Goal: Task Accomplishment & Management: Manage account settings

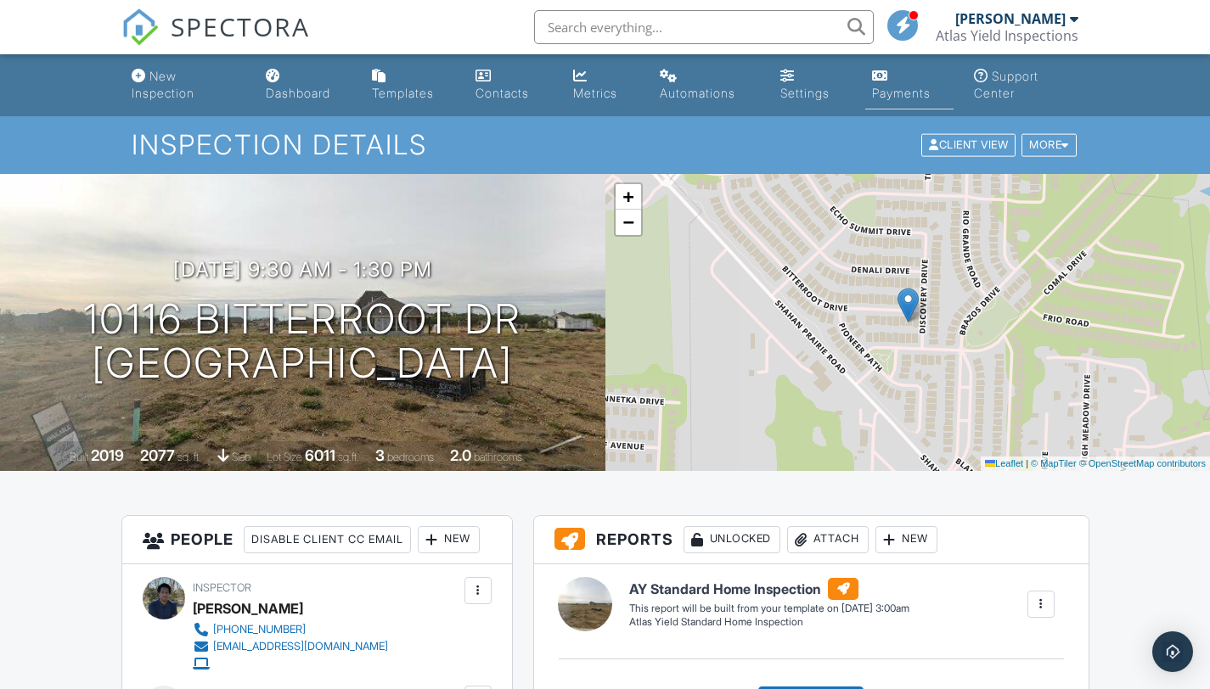
click at [912, 93] on div "Payments" at bounding box center [901, 93] width 59 height 14
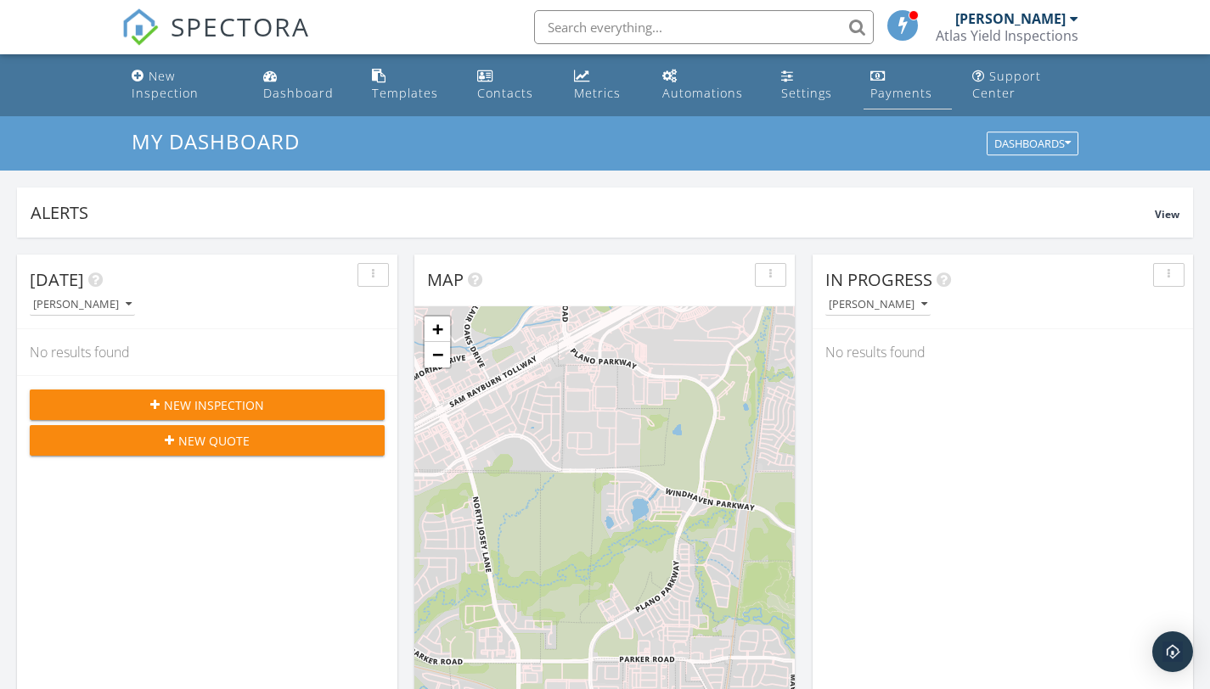
click at [882, 94] on div "Payments" at bounding box center [901, 93] width 62 height 16
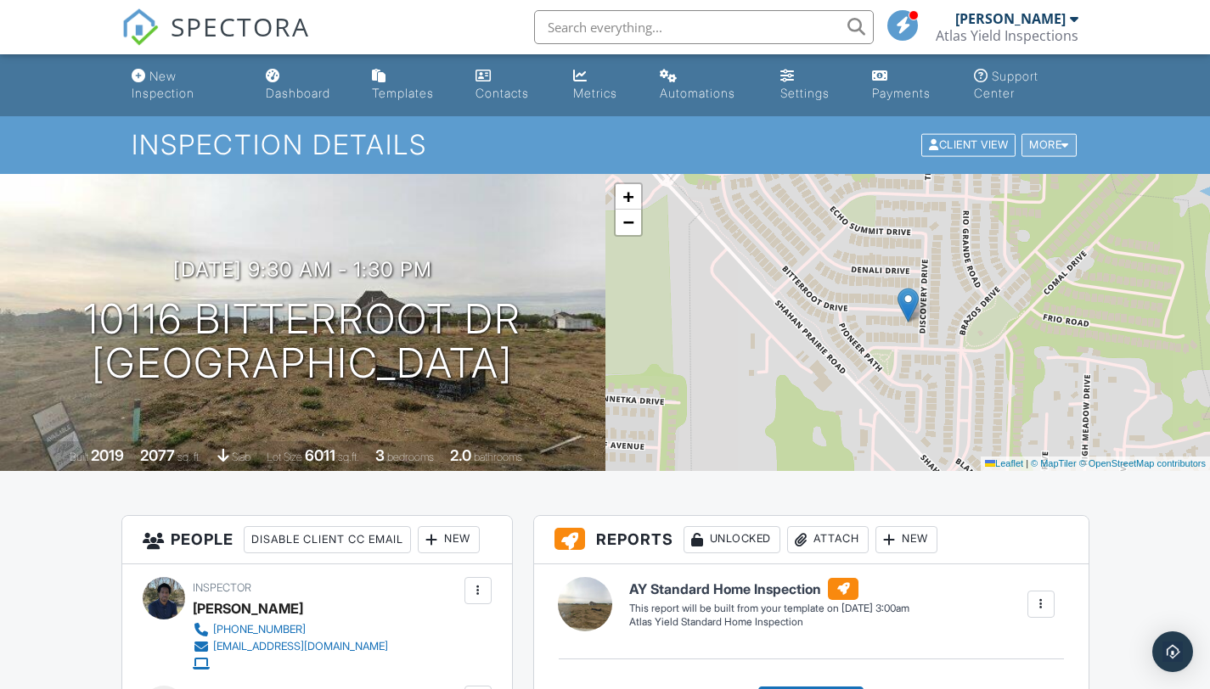
click at [1052, 148] on div "More" at bounding box center [1048, 145] width 55 height 23
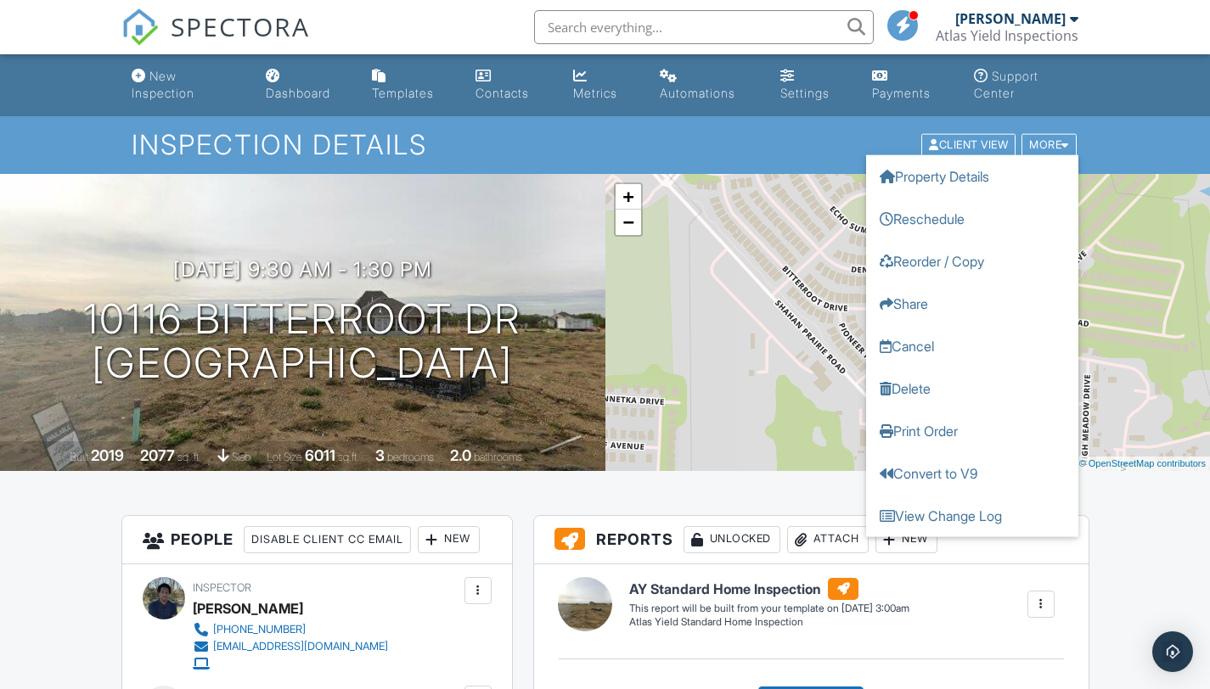
click at [1103, 84] on ul "New Inspection Dashboard Templates Contacts Metrics Automations Settings Paymen…" at bounding box center [605, 85] width 1210 height 62
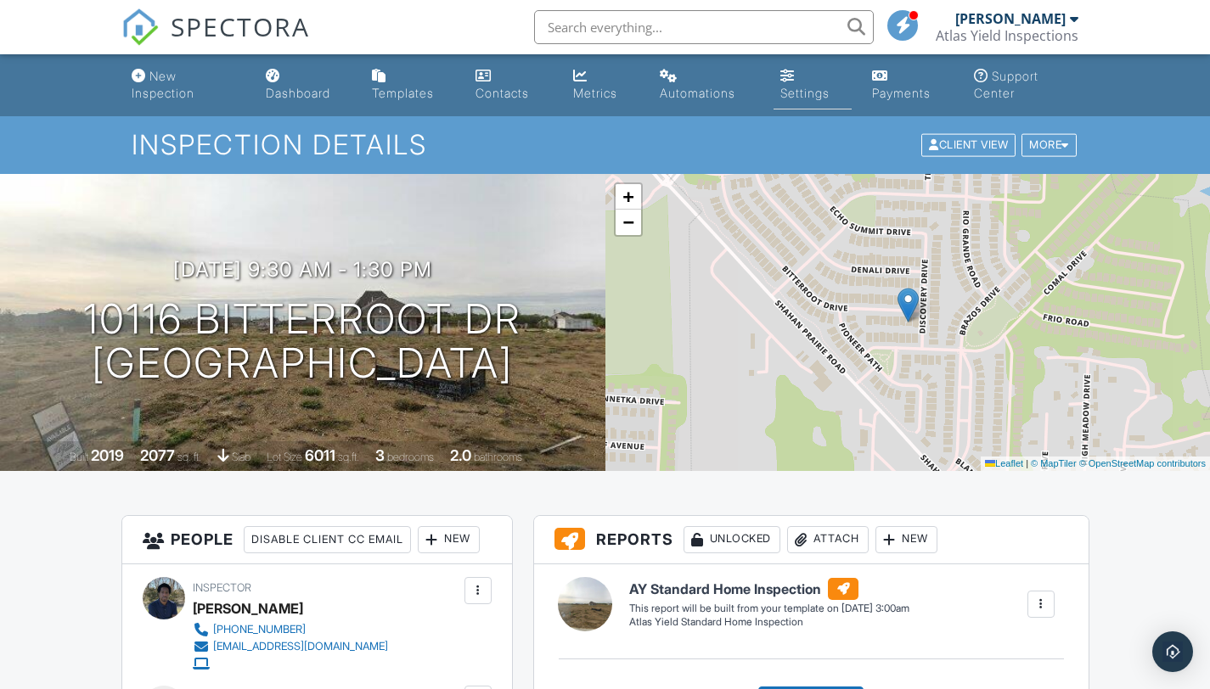
click at [791, 91] on div "Settings" at bounding box center [804, 93] width 49 height 14
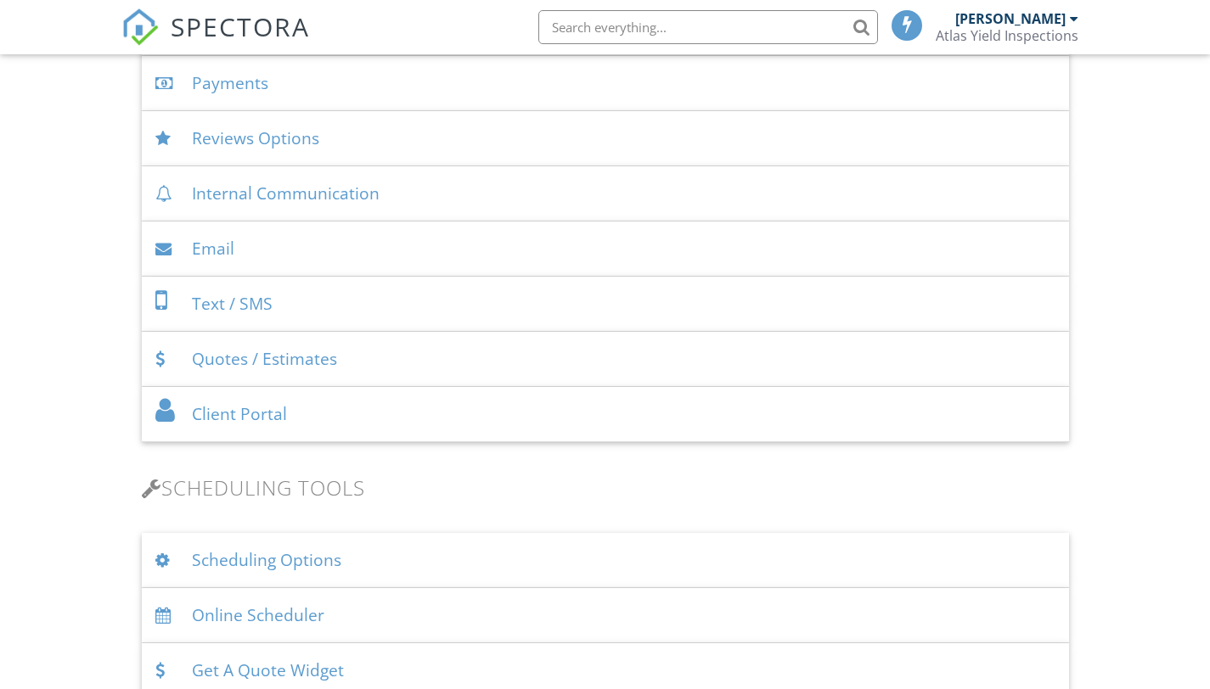
scroll to position [507, 0]
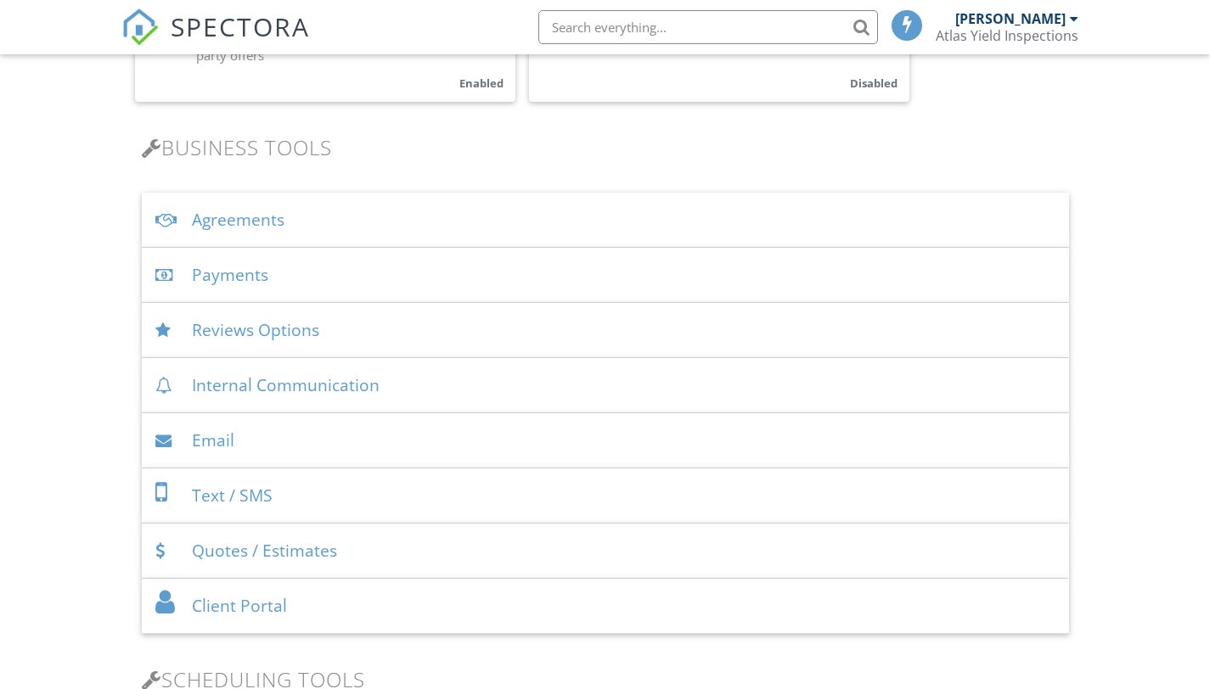
click at [230, 263] on div "Payments" at bounding box center [605, 275] width 927 height 55
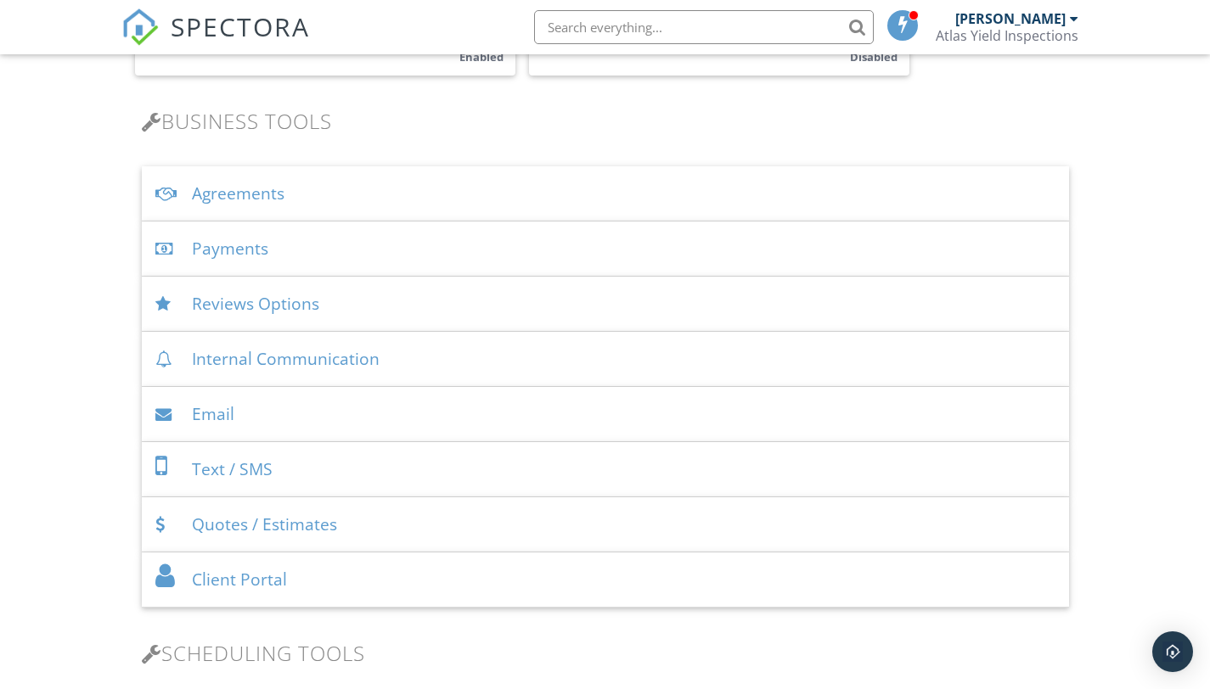
scroll to position [537, 0]
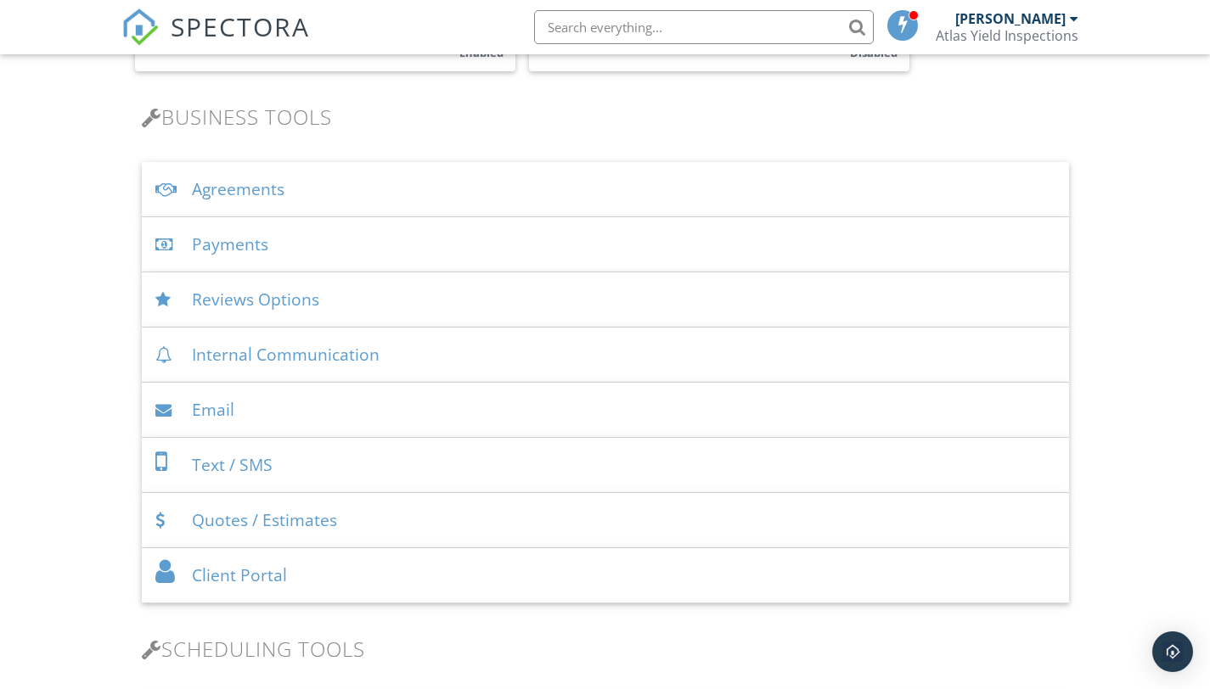
click at [256, 520] on div "Quotes / Estimates" at bounding box center [605, 520] width 927 height 55
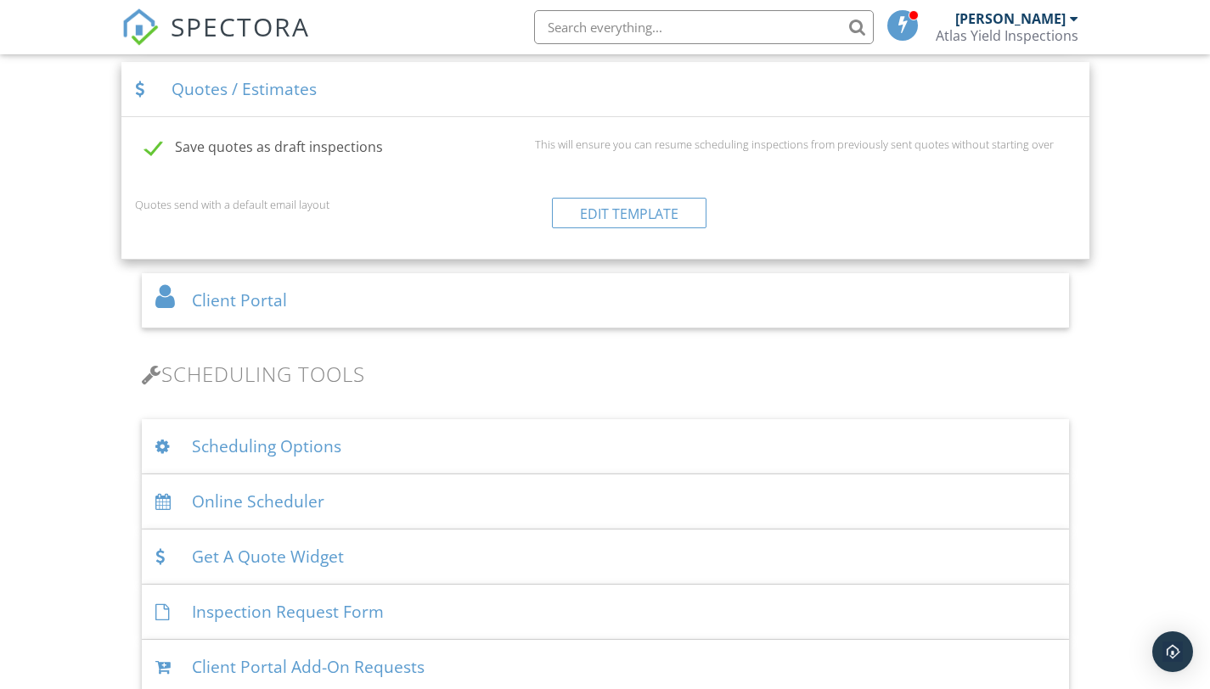
scroll to position [850, 0]
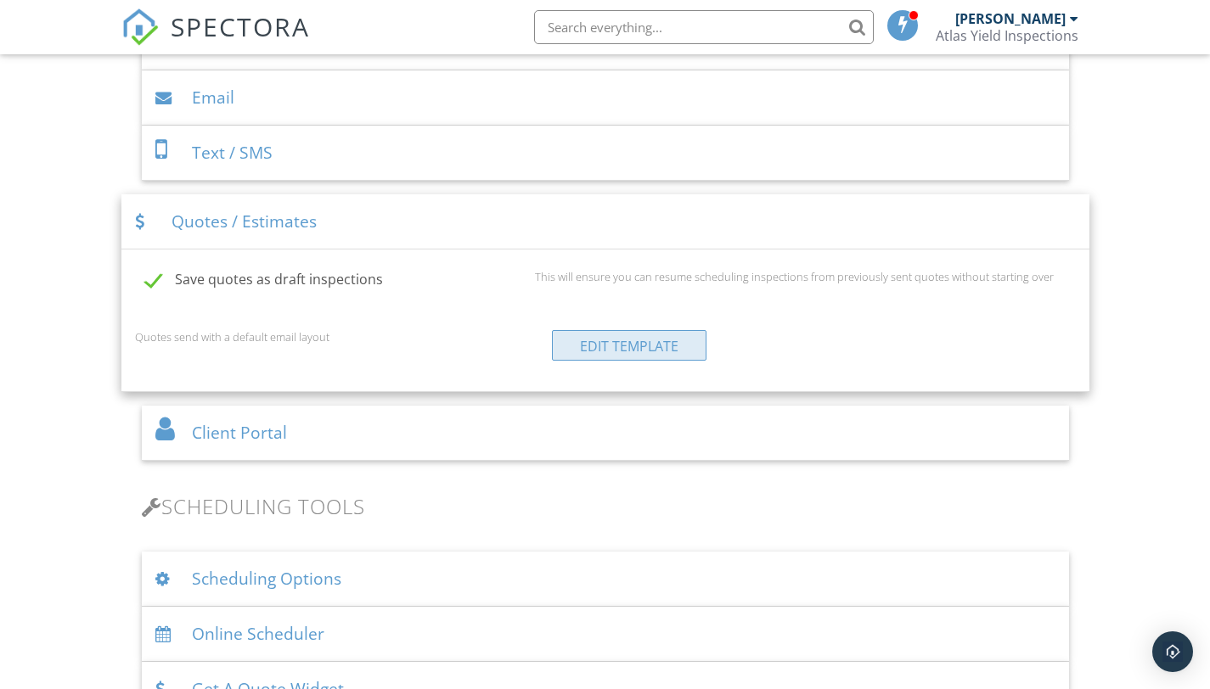
click at [619, 340] on link "Edit Template" at bounding box center [629, 345] width 154 height 31
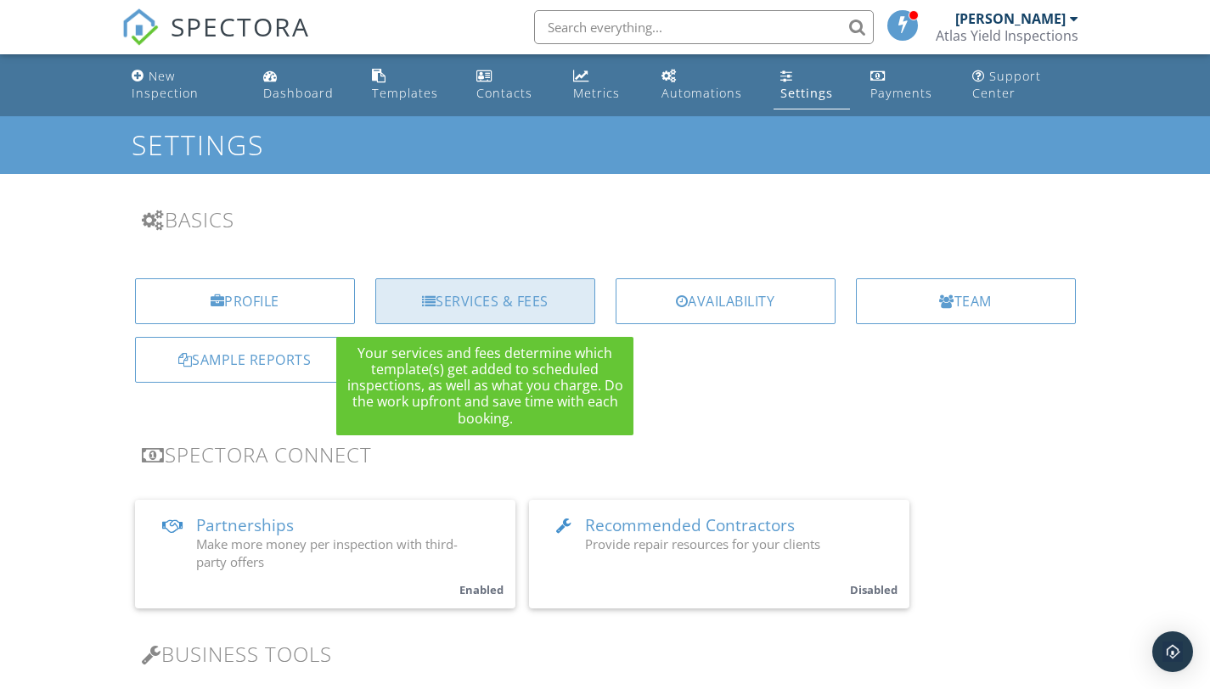
click at [452, 301] on div "Services & Fees" at bounding box center [485, 301] width 220 height 46
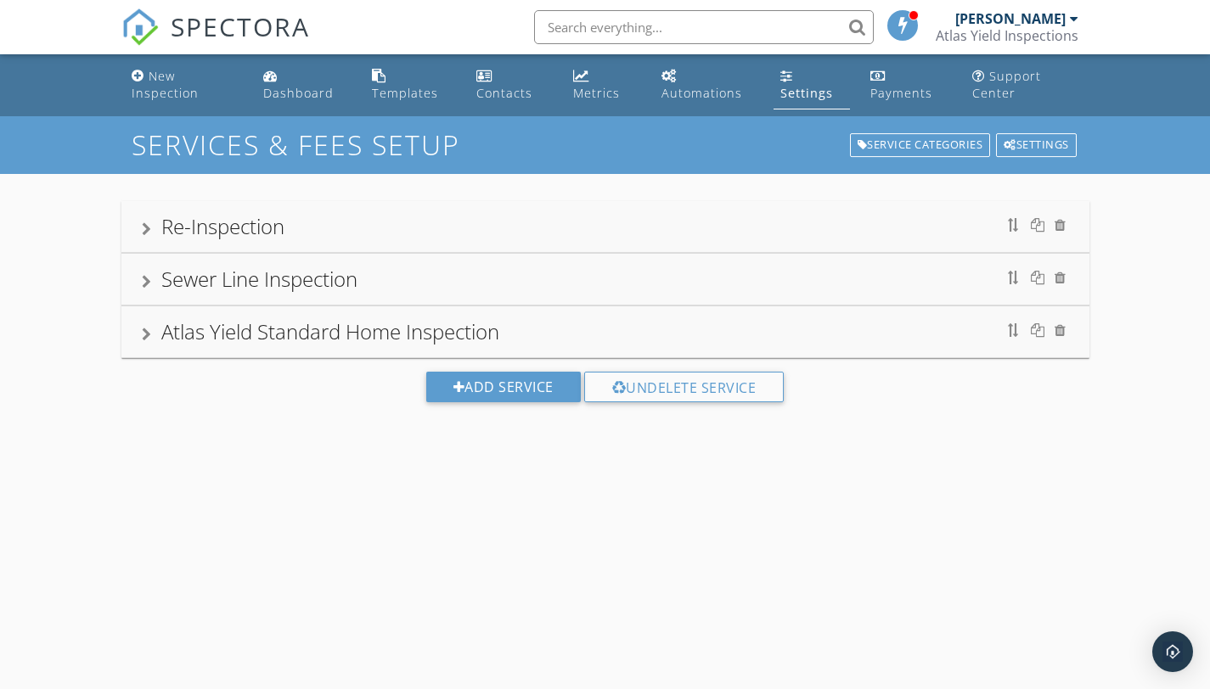
click at [499, 338] on div "Atlas Yield Standard Home Inspection" at bounding box center [330, 331] width 338 height 28
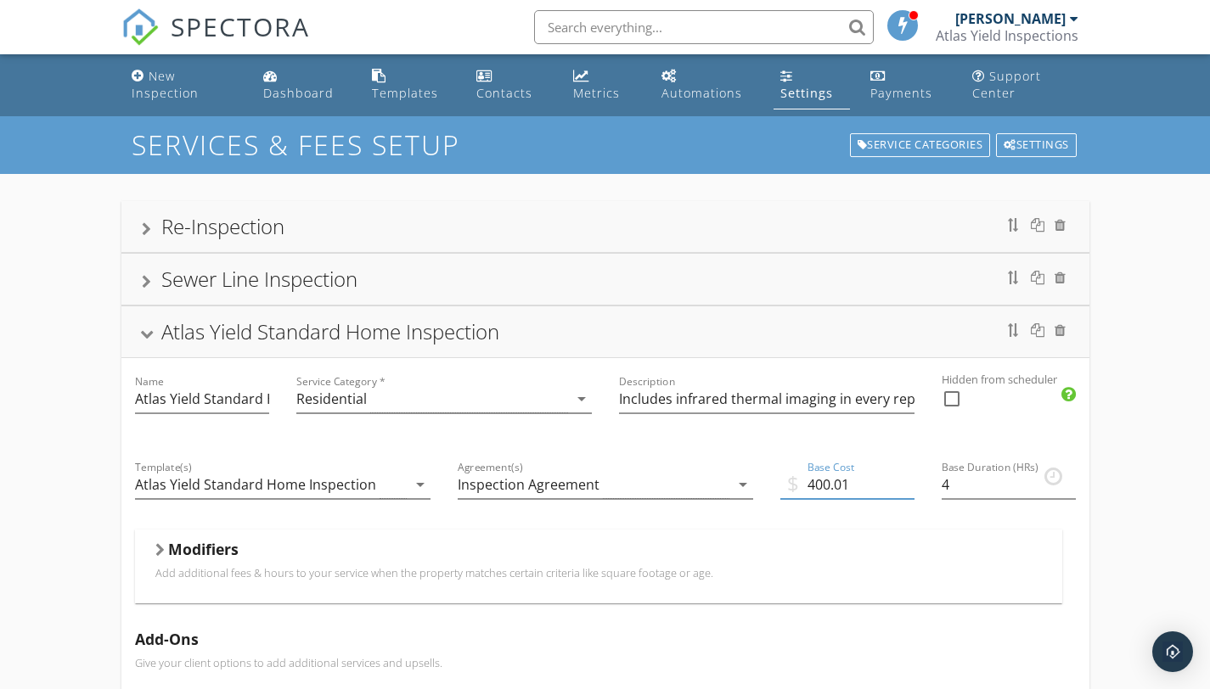
click at [909, 478] on input "400.01" at bounding box center [847, 485] width 134 height 28
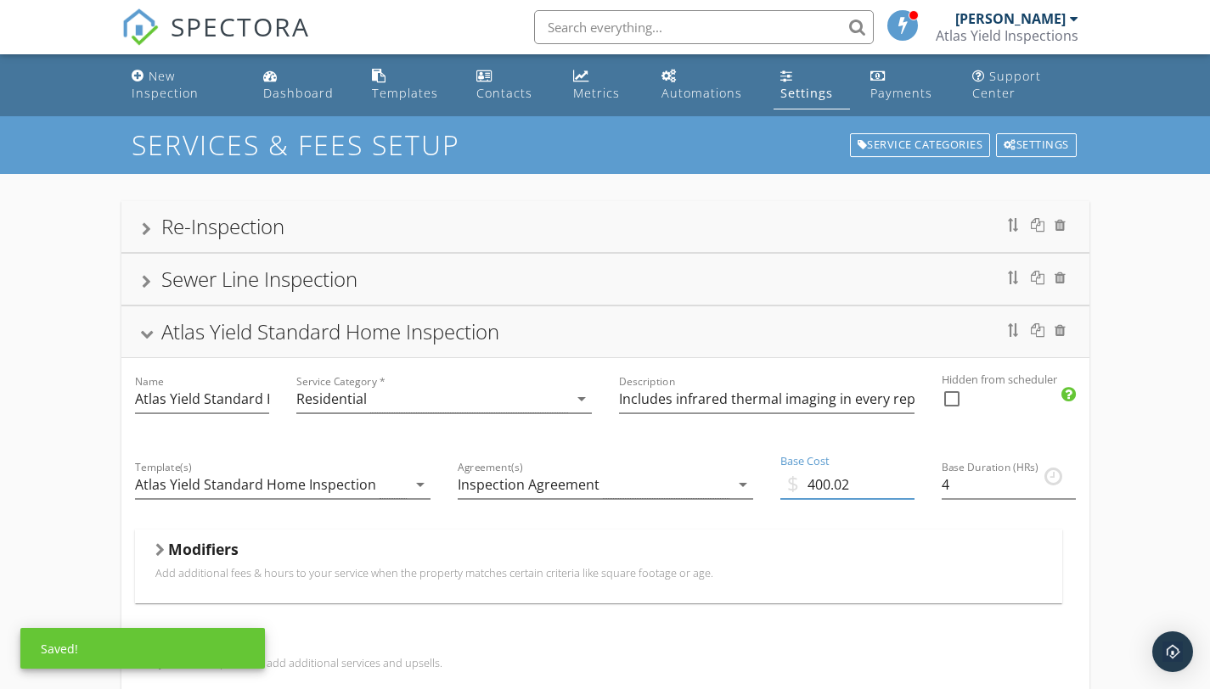
click at [909, 478] on input "400.02" at bounding box center [847, 485] width 134 height 28
click at [908, 491] on input "400.01" at bounding box center [847, 485] width 134 height 28
type input "400"
click at [908, 491] on input "400" at bounding box center [847, 485] width 134 height 28
click at [840, 490] on input "400" at bounding box center [847, 485] width 134 height 28
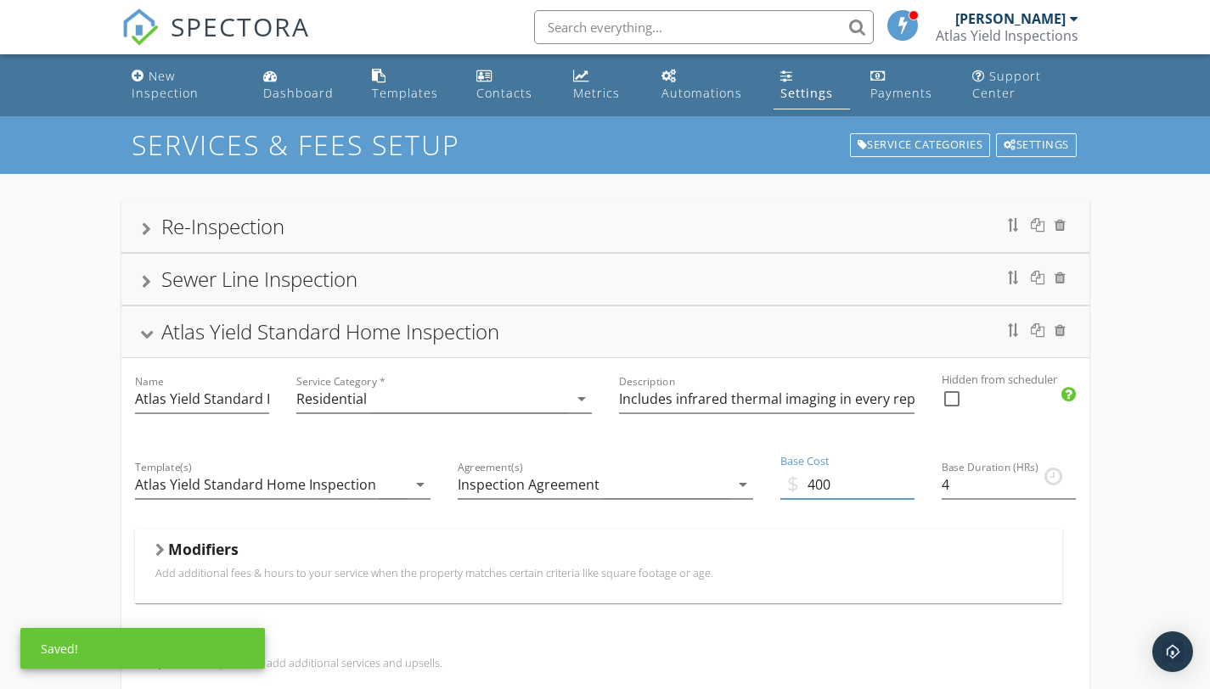
click at [835, 490] on input "400" at bounding box center [847, 485] width 134 height 28
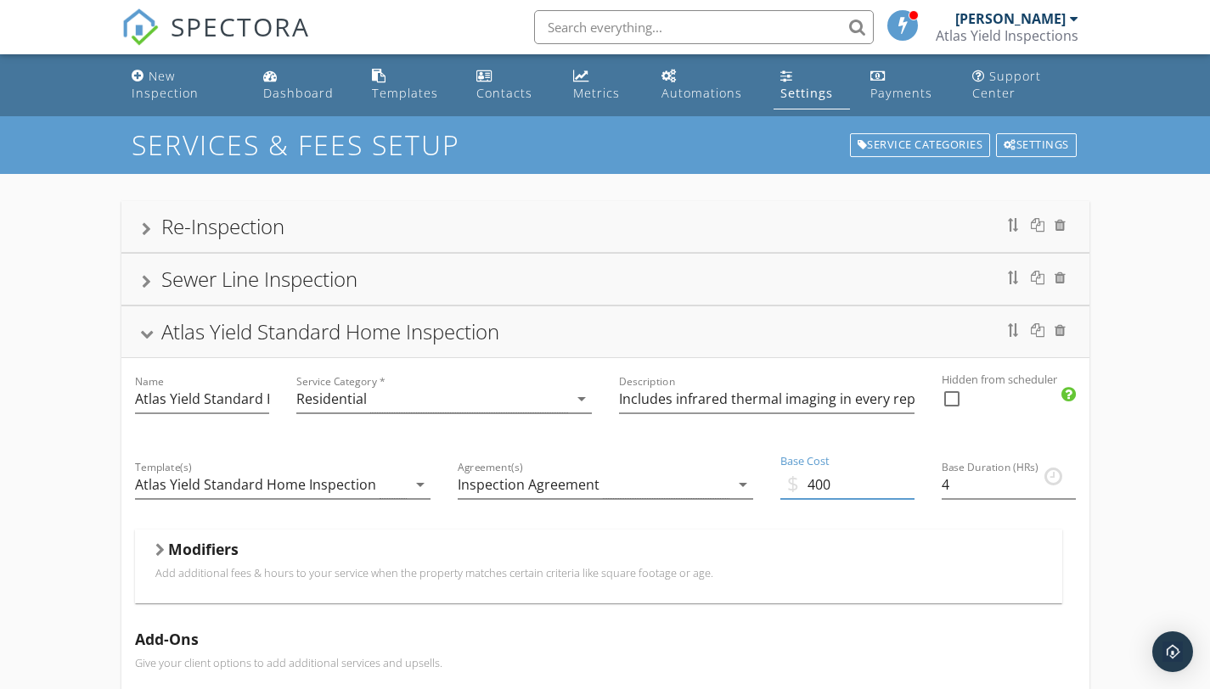
click at [835, 490] on input "400" at bounding box center [847, 485] width 134 height 28
type input "500"
click at [868, 536] on div "Modifiers Add additional fees & hours to your service when the property matches…" at bounding box center [598, 567] width 927 height 74
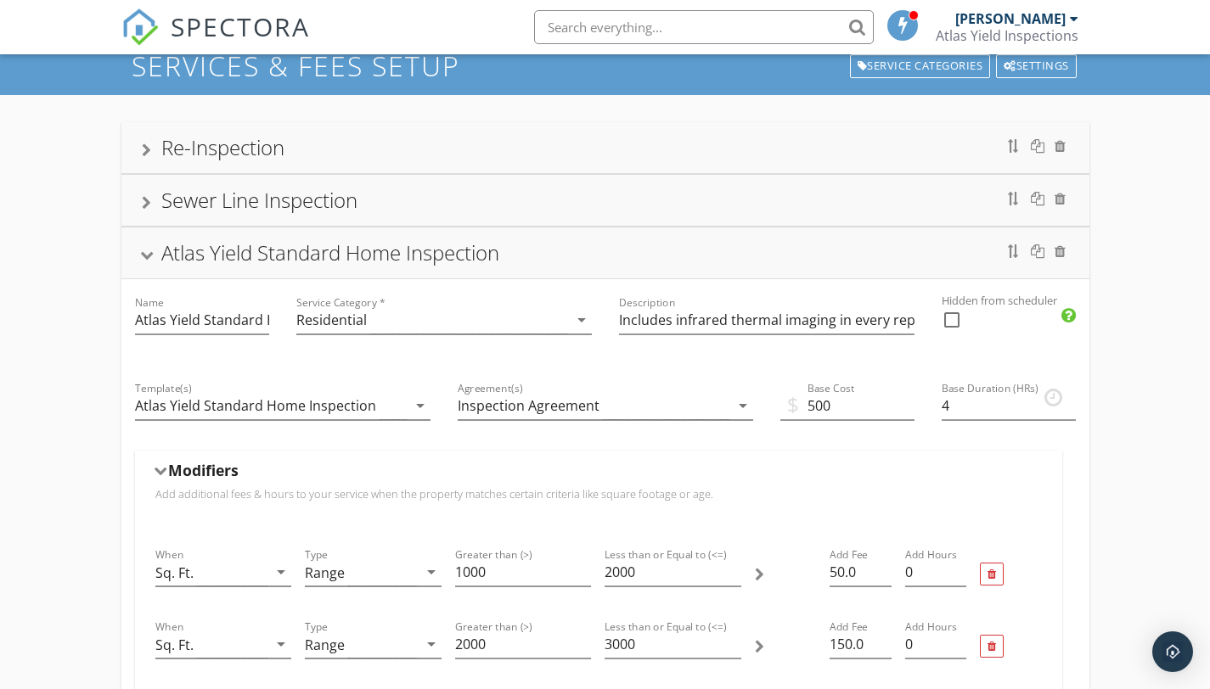
scroll to position [219, 0]
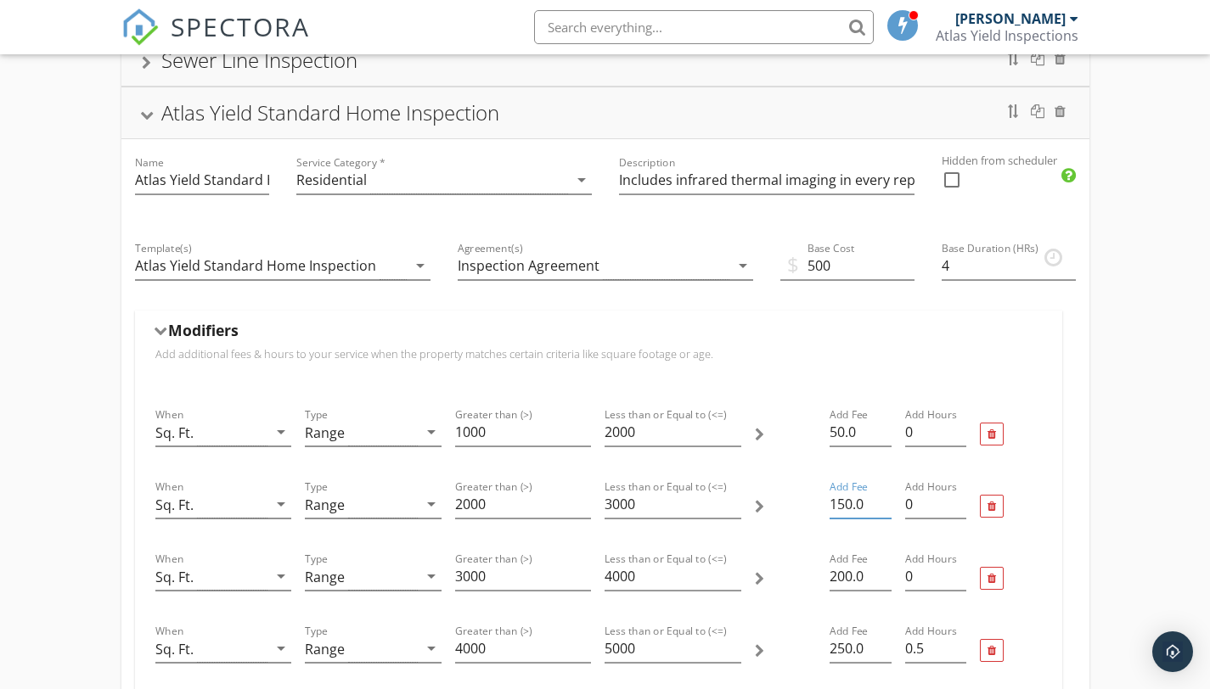
click at [846, 505] on input "150.0" at bounding box center [859, 505] width 61 height 28
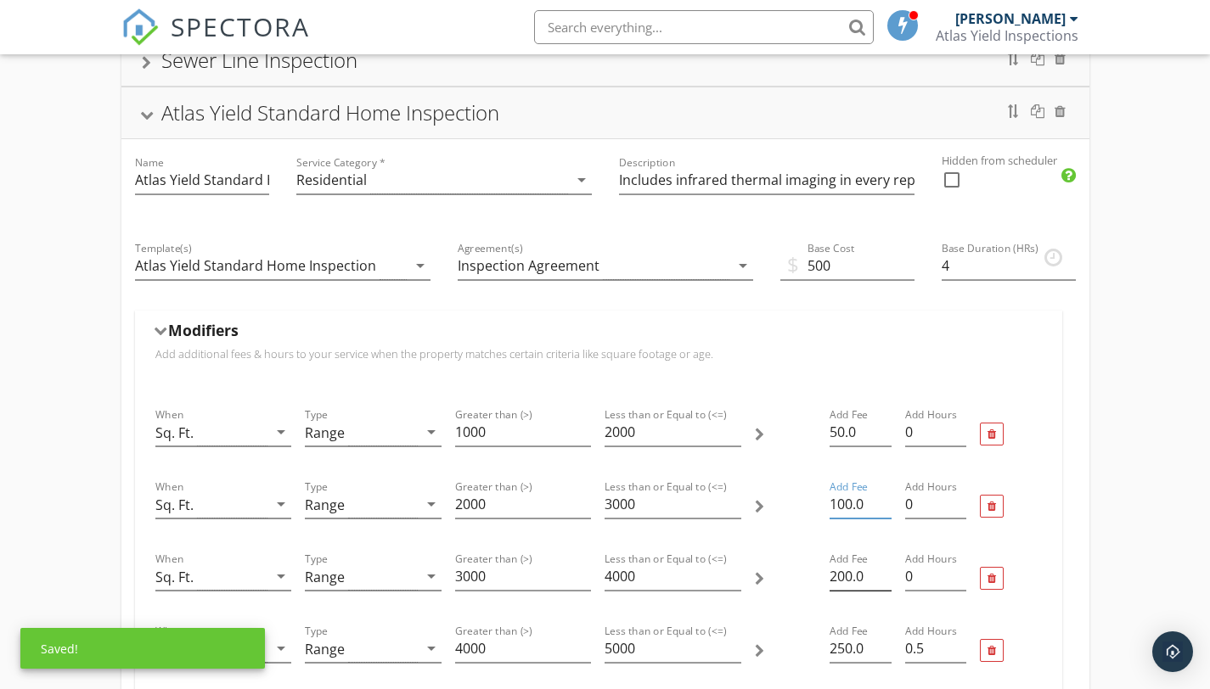
type input "100.0"
click at [839, 579] on input "200.0" at bounding box center [859, 577] width 61 height 28
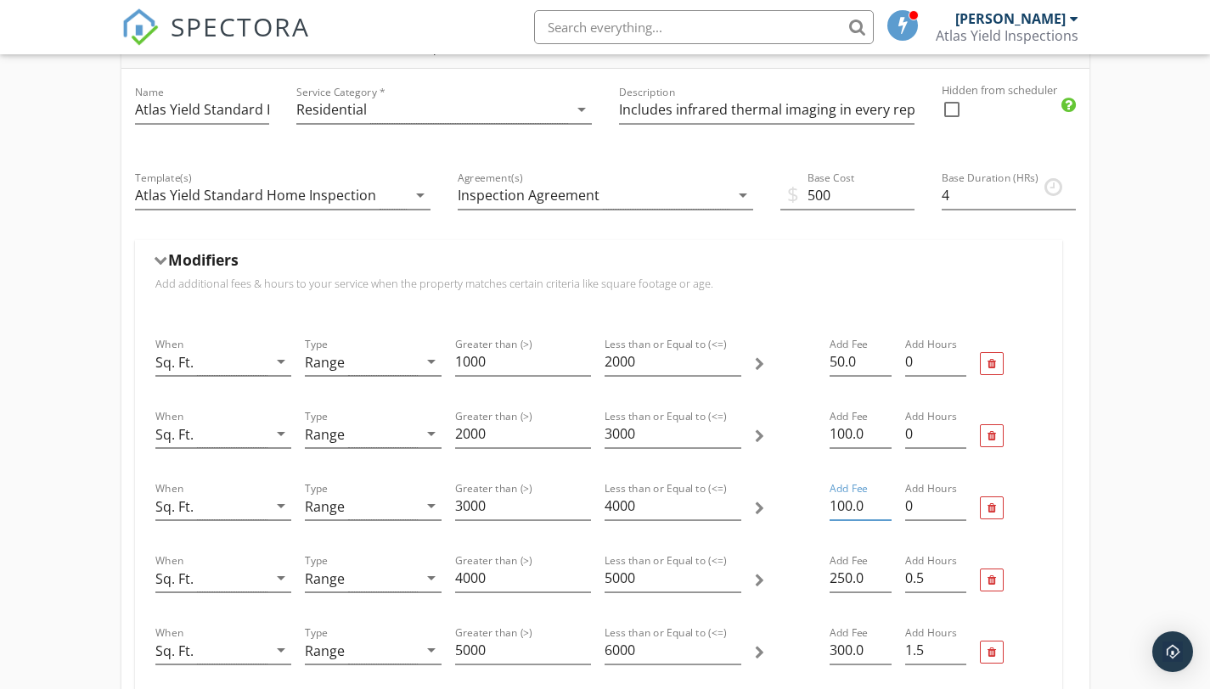
scroll to position [416, 0]
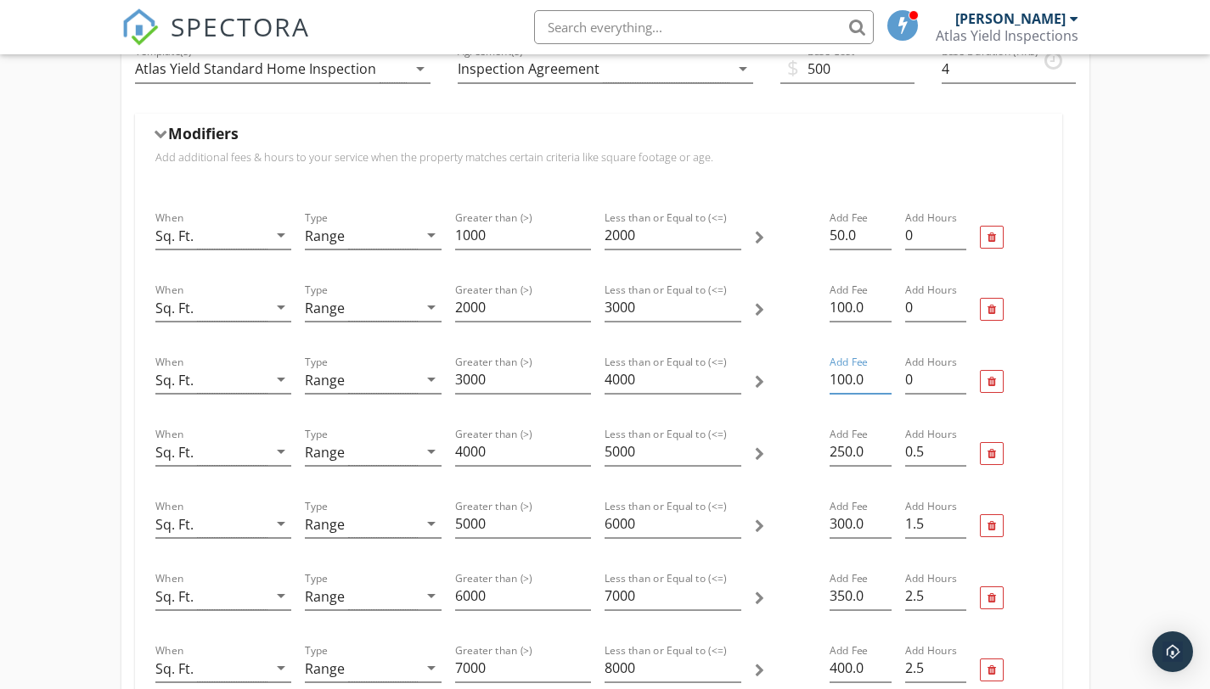
click at [837, 383] on input "100.0" at bounding box center [859, 380] width 61 height 28
type input "200.0"
click at [837, 455] on input "250.0" at bounding box center [859, 452] width 61 height 28
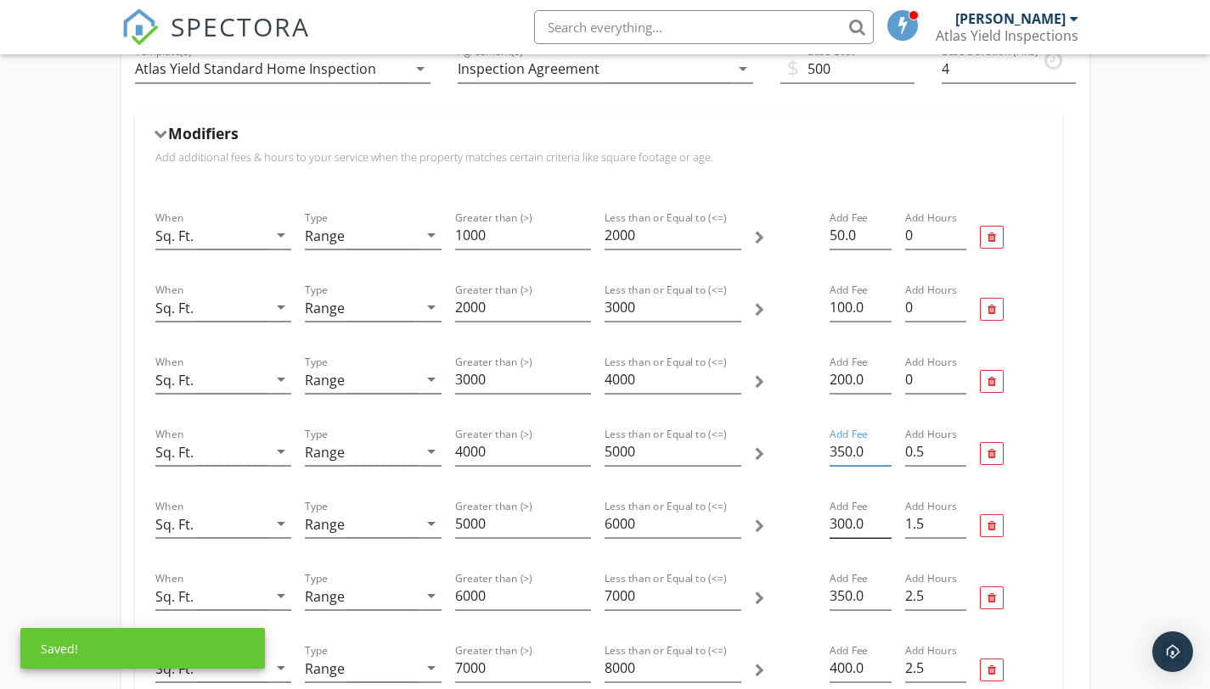
type input "350.0"
click at [838, 527] on input "300.0" at bounding box center [859, 524] width 61 height 28
type input "400.0"
click at [837, 598] on input "350.0" at bounding box center [859, 596] width 61 height 28
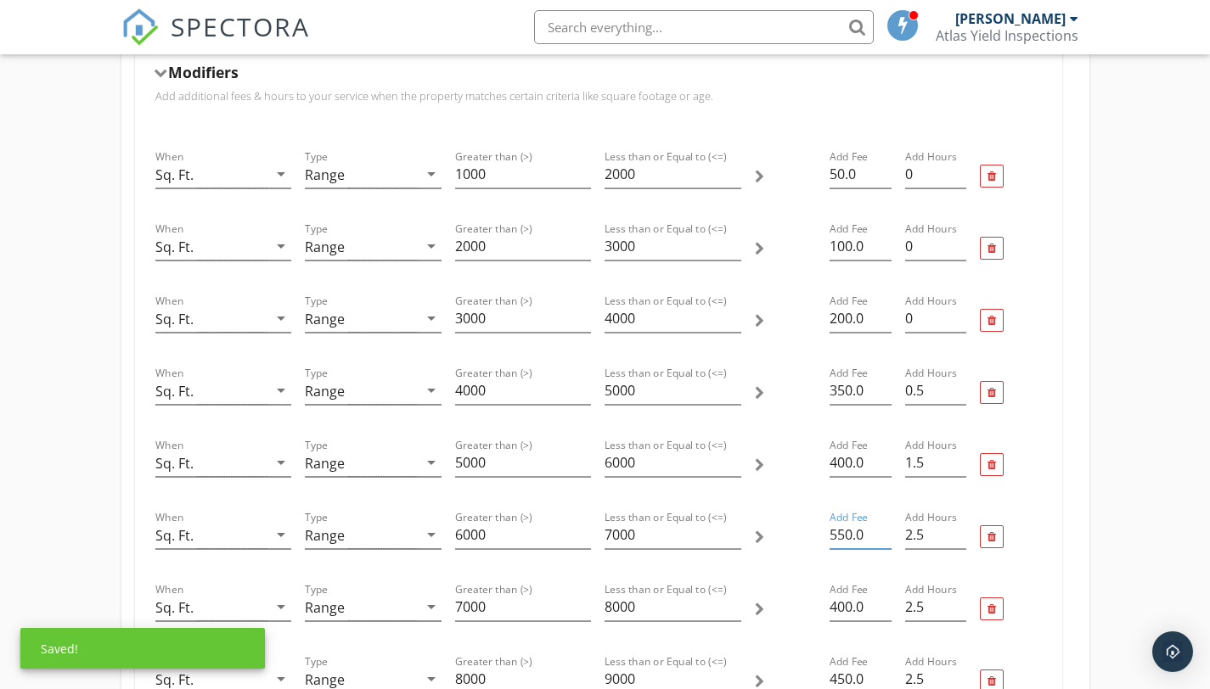
scroll to position [518, 0]
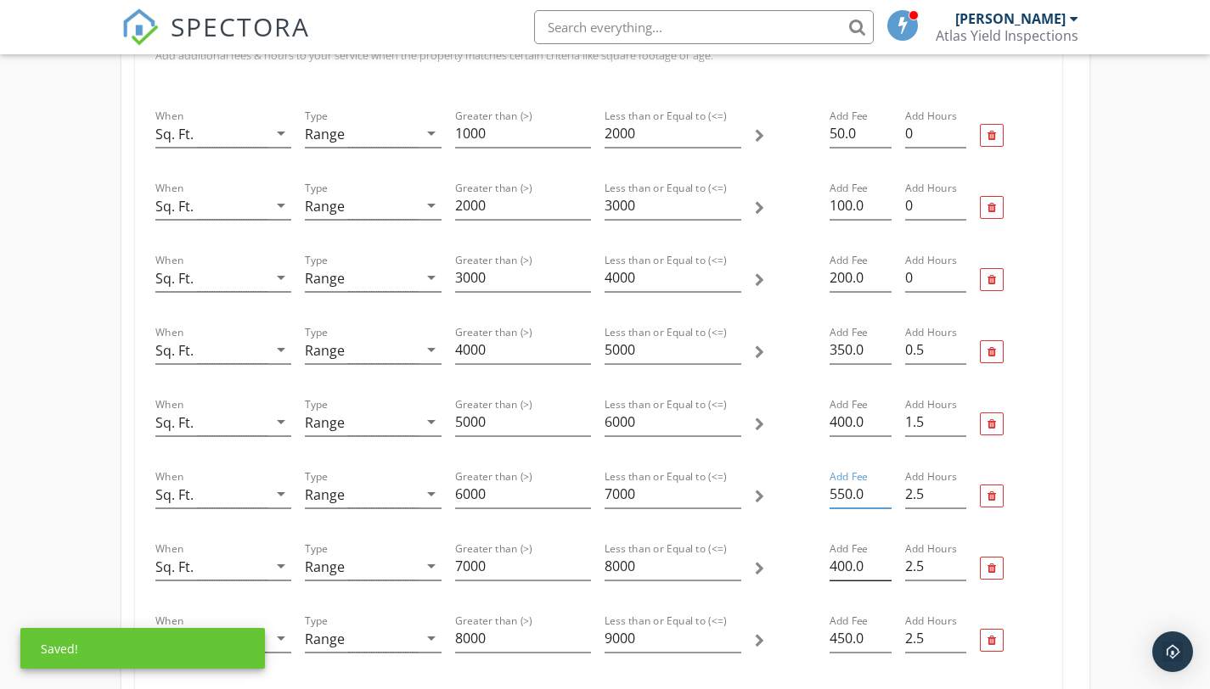
type input "550.0"
click at [837, 571] on input "400.0" at bounding box center [859, 567] width 61 height 28
type input "600.0"
click at [839, 643] on input "450.0" at bounding box center [859, 639] width 61 height 28
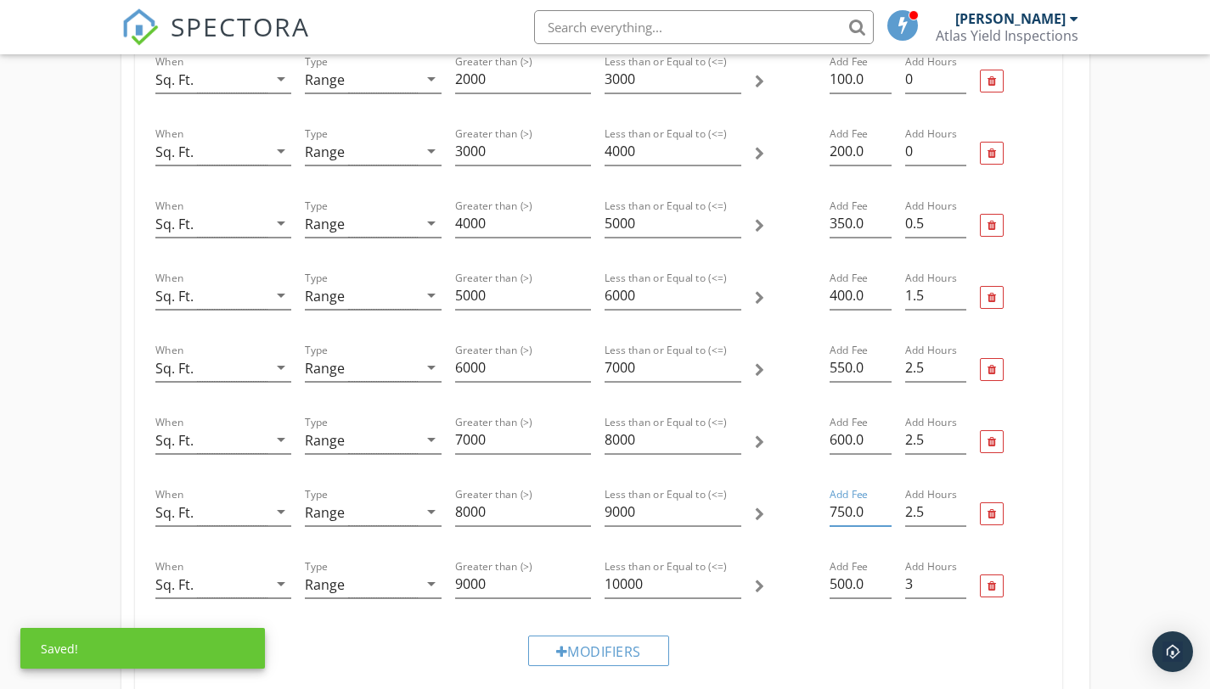
scroll to position [755, 0]
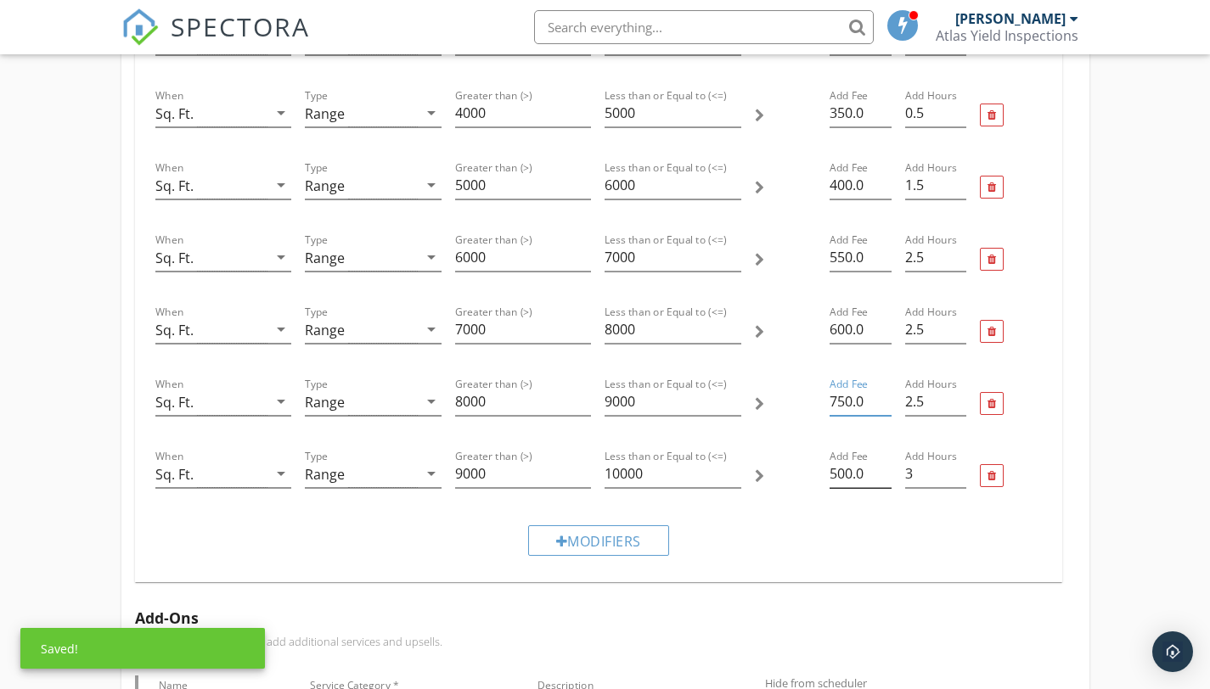
type input "750.0"
click at [838, 474] on input "500.0" at bounding box center [859, 474] width 61 height 28
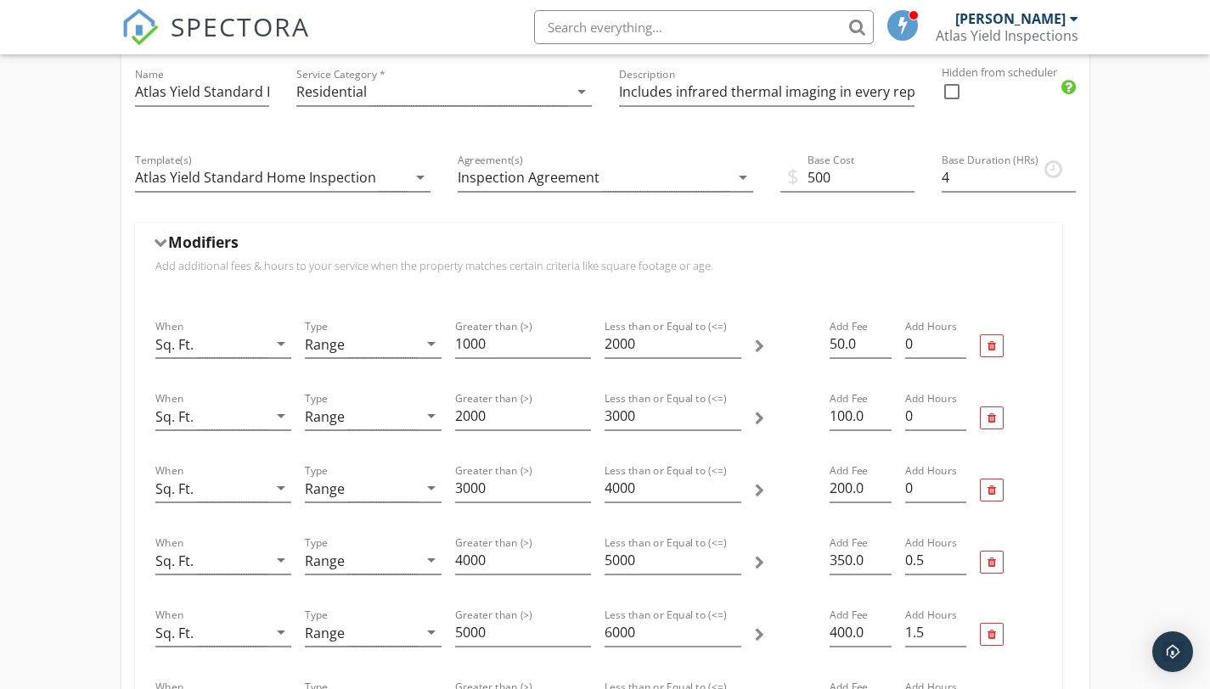
scroll to position [308, 0]
type input "800.0"
click at [847, 562] on input "350.0" at bounding box center [859, 560] width 61 height 28
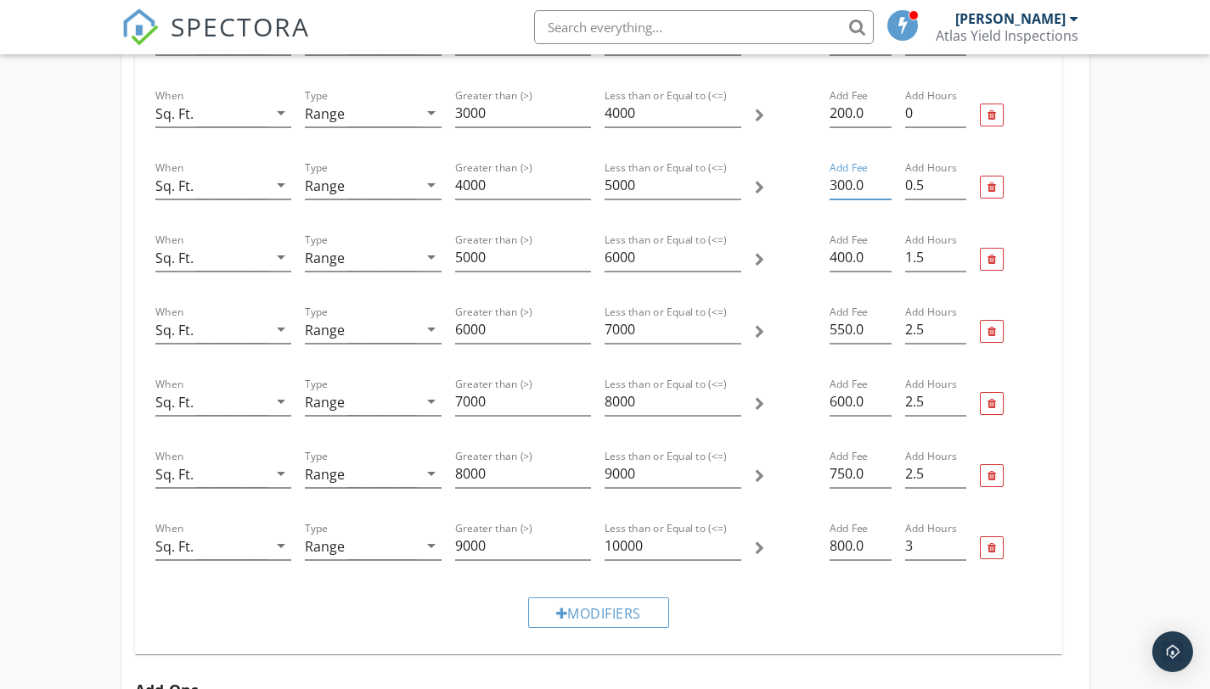
scroll to position [687, 0]
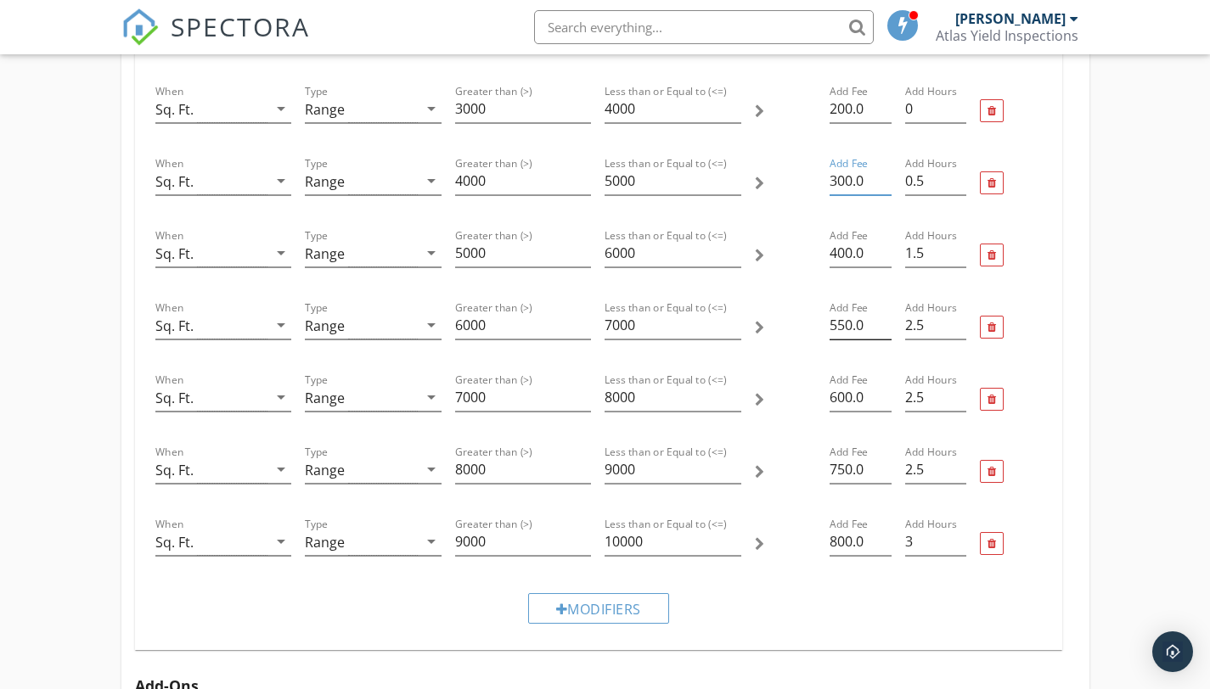
type input "300.0"
click at [845, 327] on input "550.0" at bounding box center [859, 326] width 61 height 28
type input "500.0"
click at [847, 473] on input "750.0" at bounding box center [859, 470] width 61 height 28
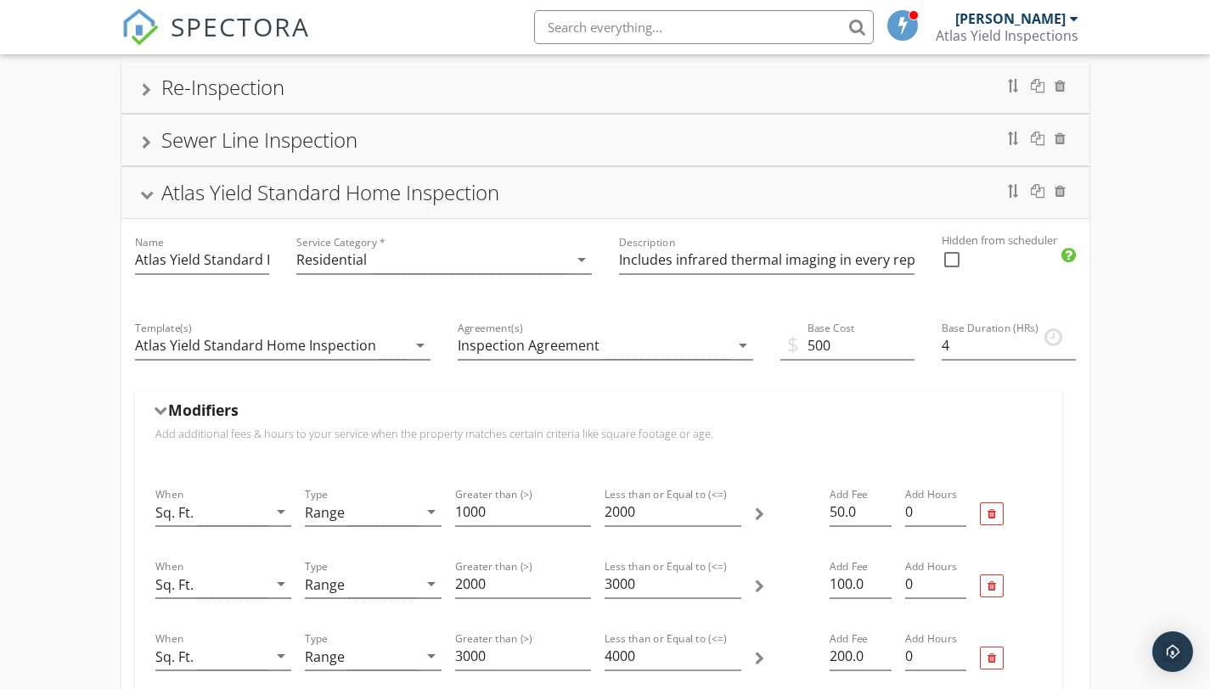
scroll to position [0, 0]
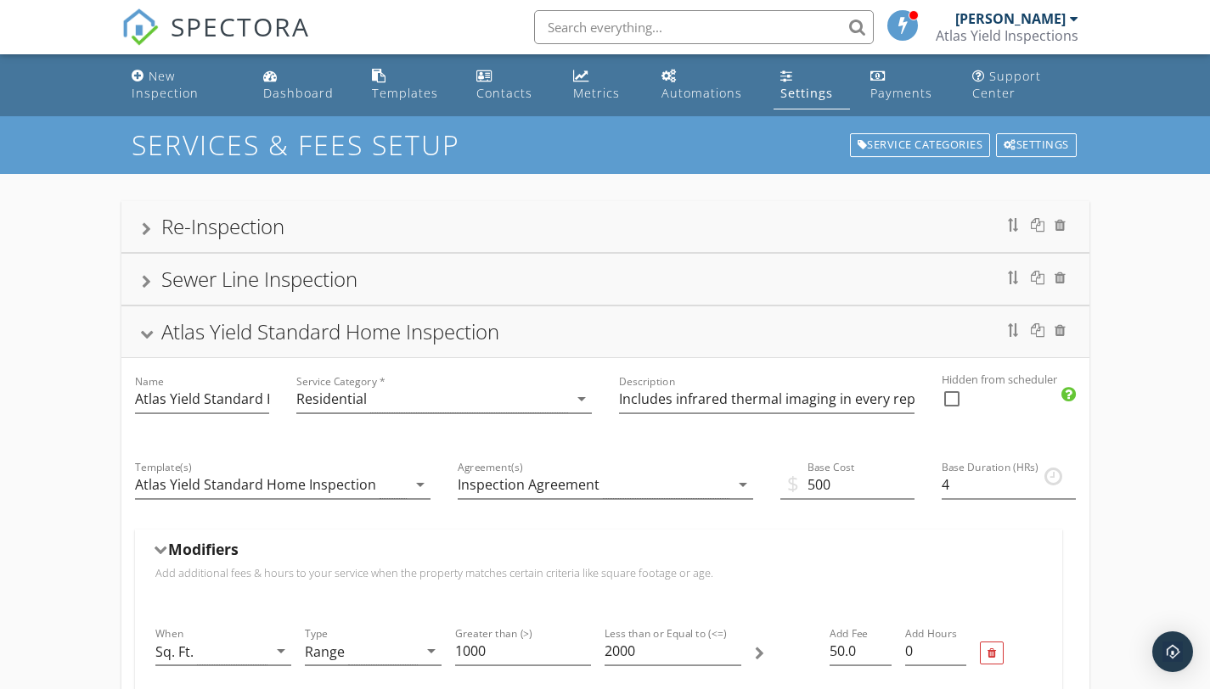
type input "700.0"
